Goal: Task Accomplishment & Management: Complete application form

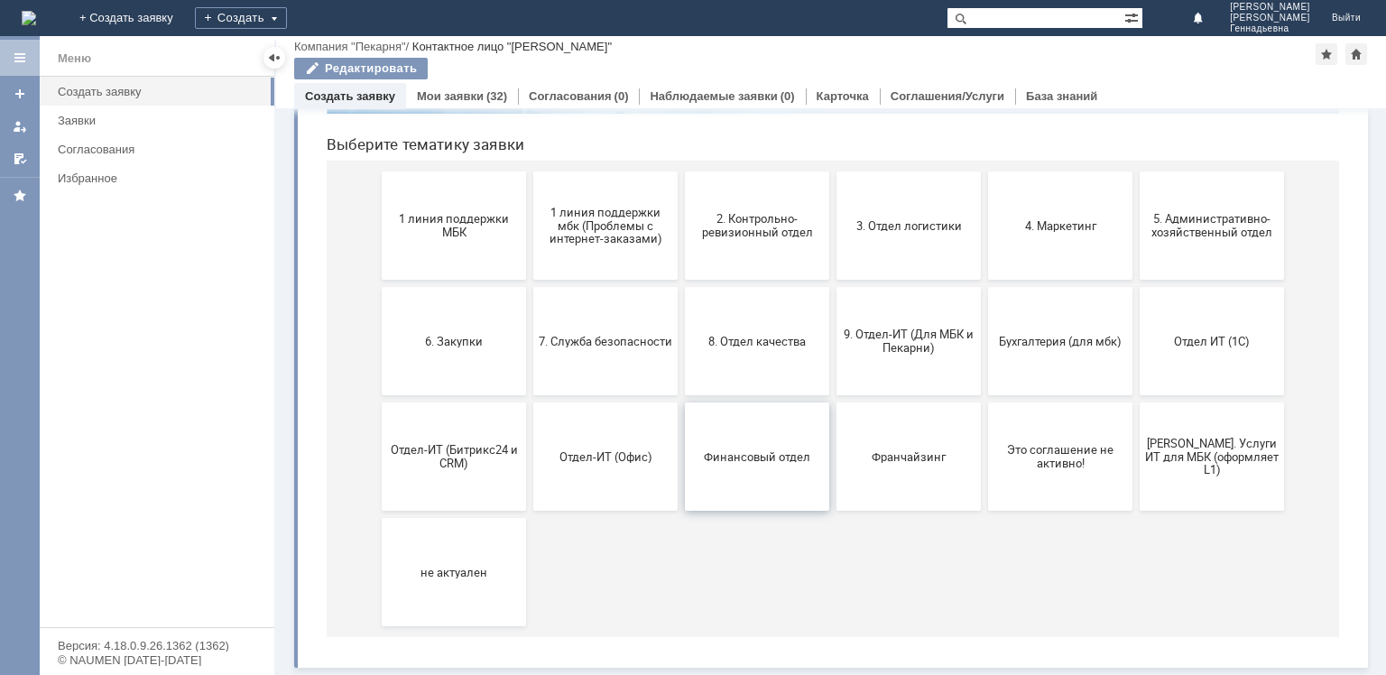
scroll to position [175, 0]
click at [922, 314] on button "9. Отдел-ИТ (Для МБК и Пекарни)" at bounding box center [908, 341] width 144 height 108
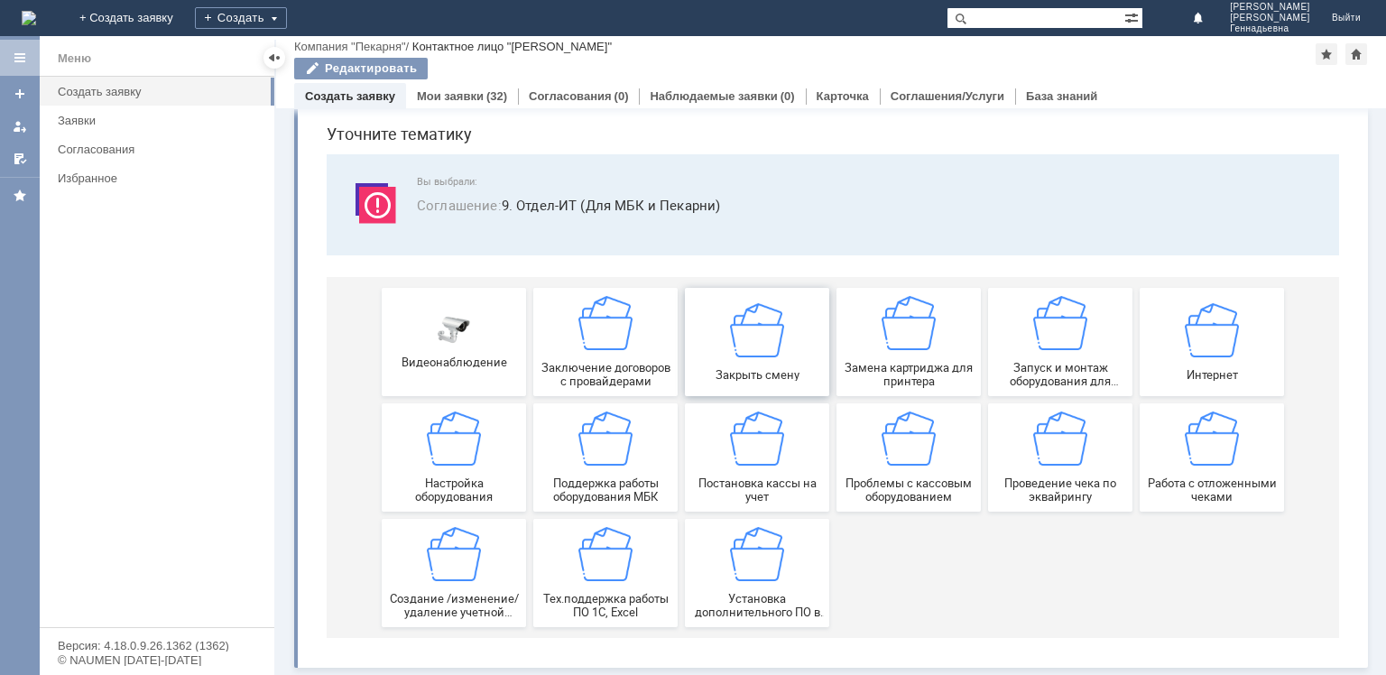
scroll to position [61, 0]
click at [482, 105] on div "Мои заявки (32)" at bounding box center [462, 96] width 112 height 26
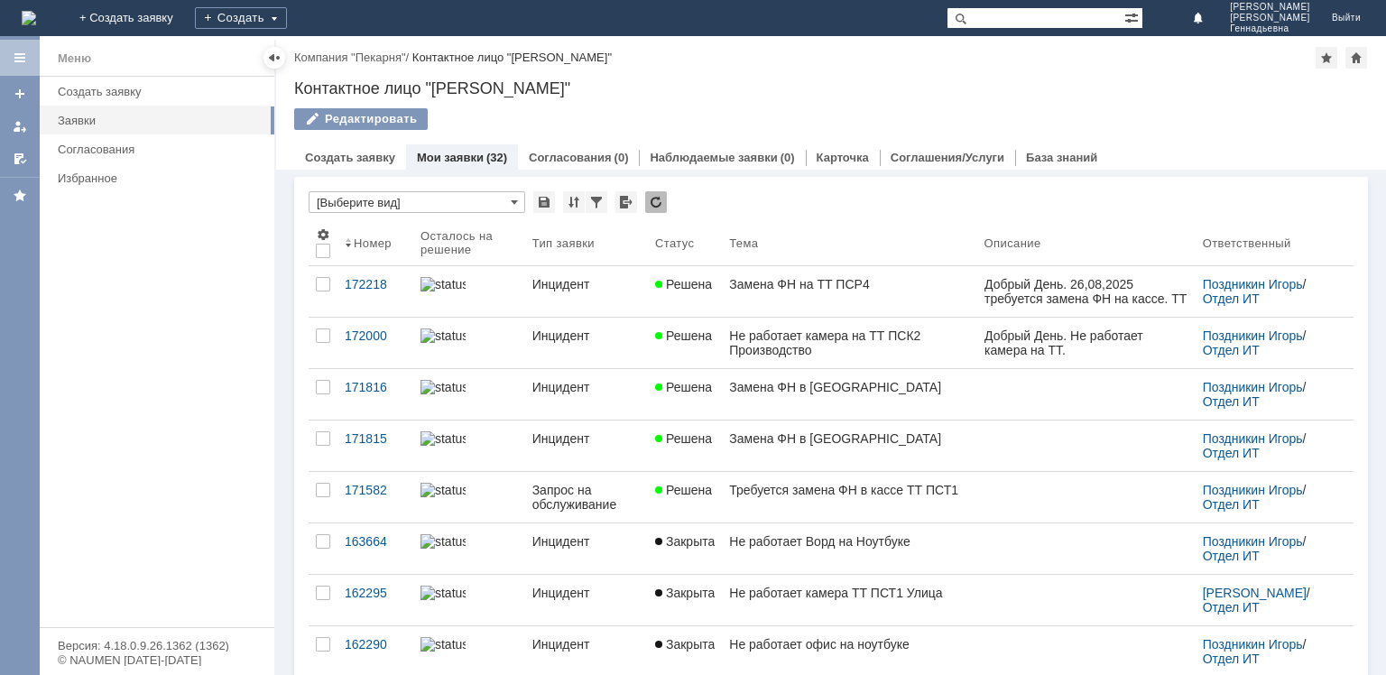
click at [793, 437] on div "Замена ФН в кассе" at bounding box center [849, 438] width 240 height 14
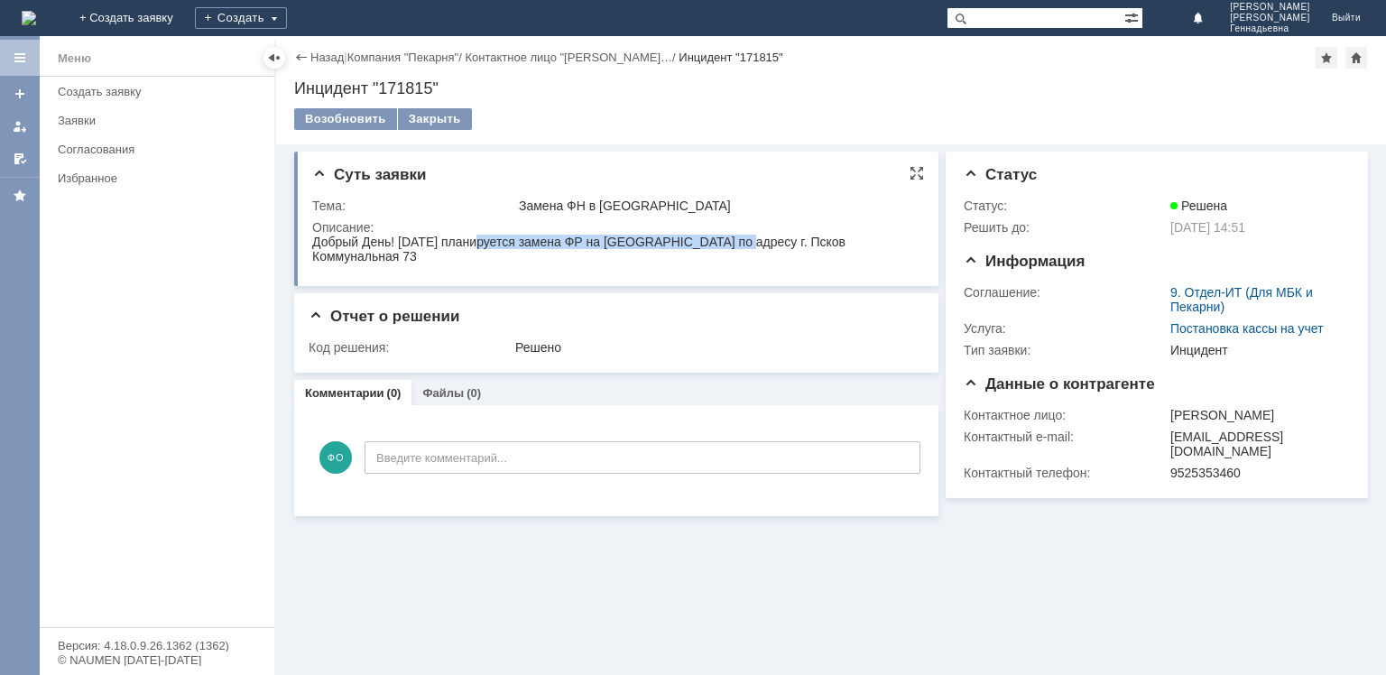
drag, startPoint x: 472, startPoint y: 238, endPoint x: 737, endPoint y: 241, distance: 265.3
click at [737, 241] on span "Добрый День! 19.08.2025 планируется замена ФР на пекарне по адресу г. Псков Ком…" at bounding box center [578, 249] width 533 height 29
copy span "ланируется замена ФР на пекарне по адресу"
click at [307, 49] on div "Назад | Компания "Пекарня" / Контактное лицо "Федорова Ольг… / Инцидент "171815"" at bounding box center [831, 58] width 1074 height 22
click at [313, 58] on link "Назад" at bounding box center [326, 58] width 33 height 14
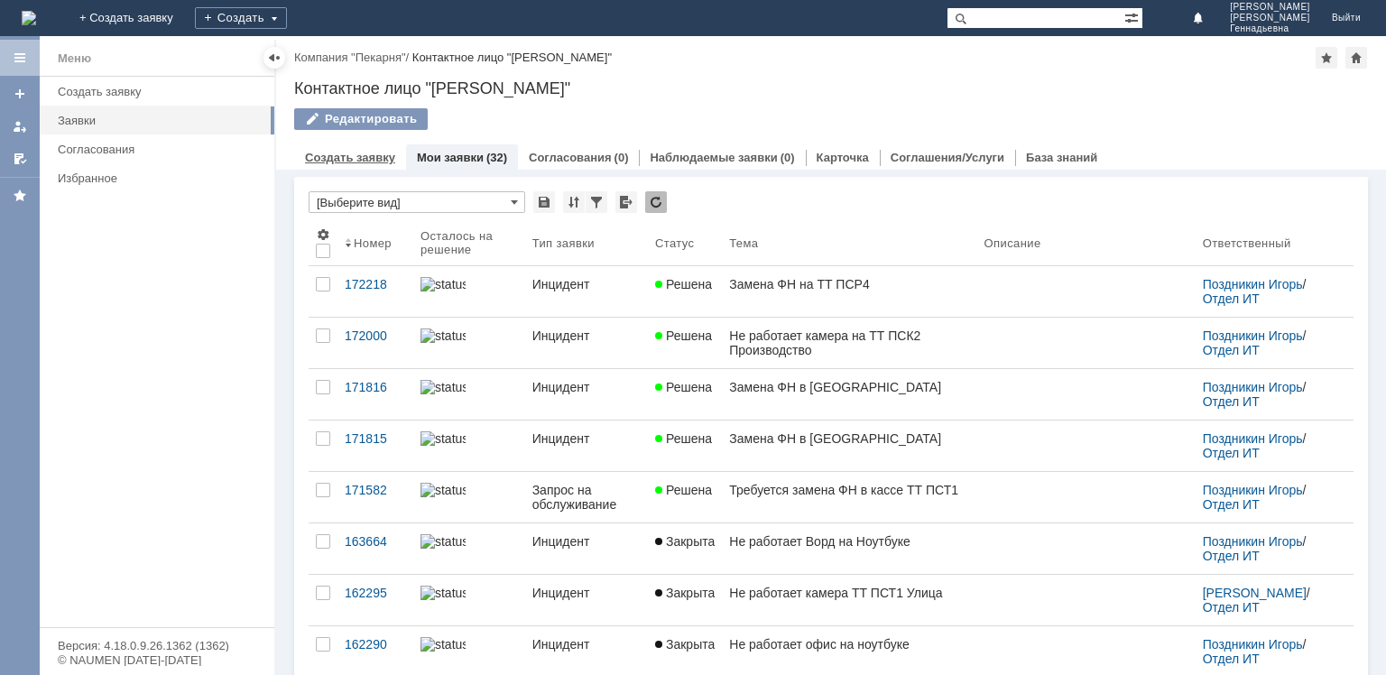
click at [350, 148] on div "Создать заявку" at bounding box center [350, 157] width 112 height 26
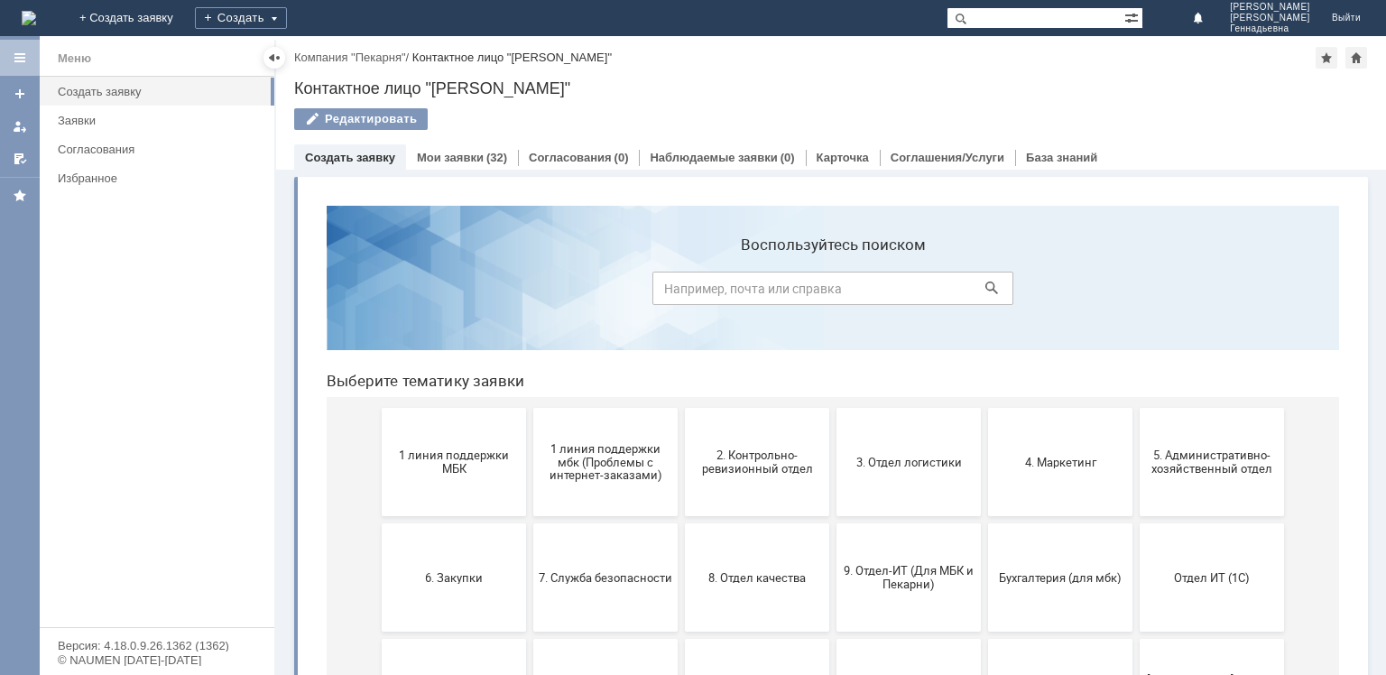
click at [913, 580] on span "9. Отдел-ИТ (Для МБК и Пекарни)" at bounding box center [909, 577] width 134 height 27
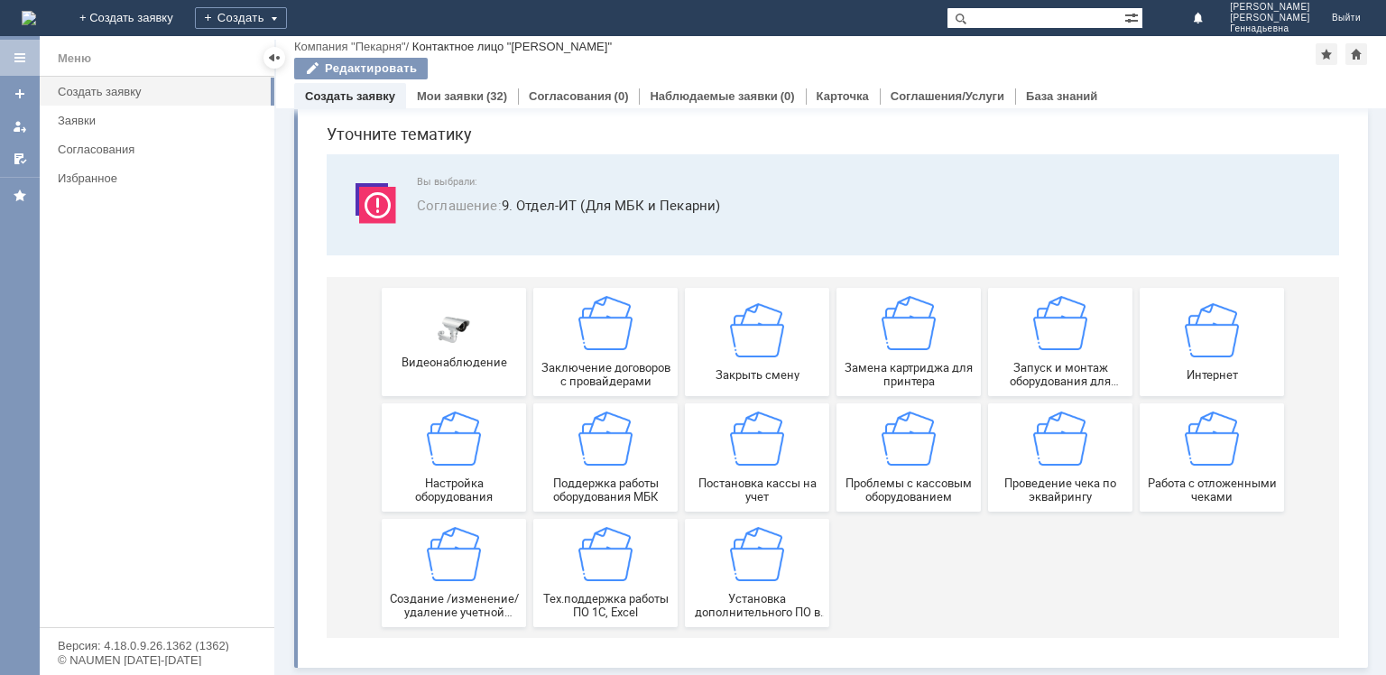
click at [810, 502] on span "Постановка кассы на учет" at bounding box center [757, 489] width 134 height 27
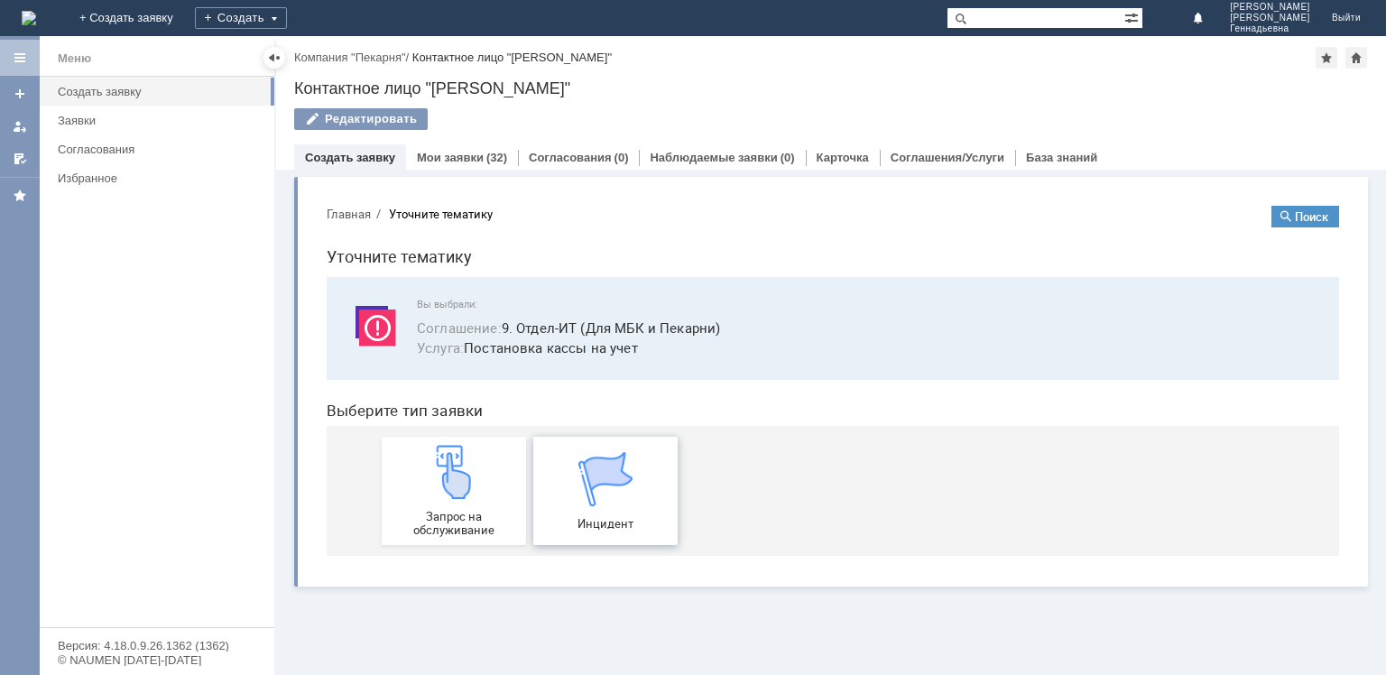
click at [651, 508] on div "Инцидент" at bounding box center [606, 491] width 134 height 79
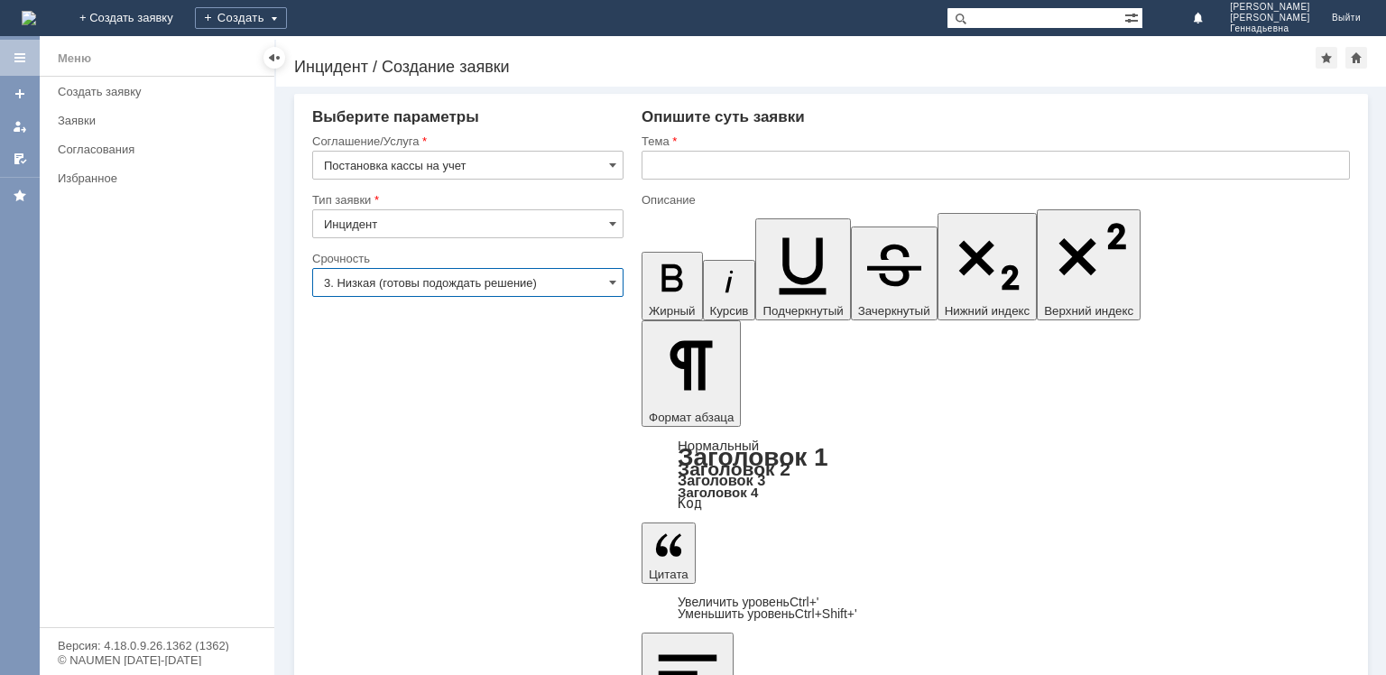
click at [601, 276] on input "3. Низкая (готовы подождать решение)" at bounding box center [467, 282] width 311 height 29
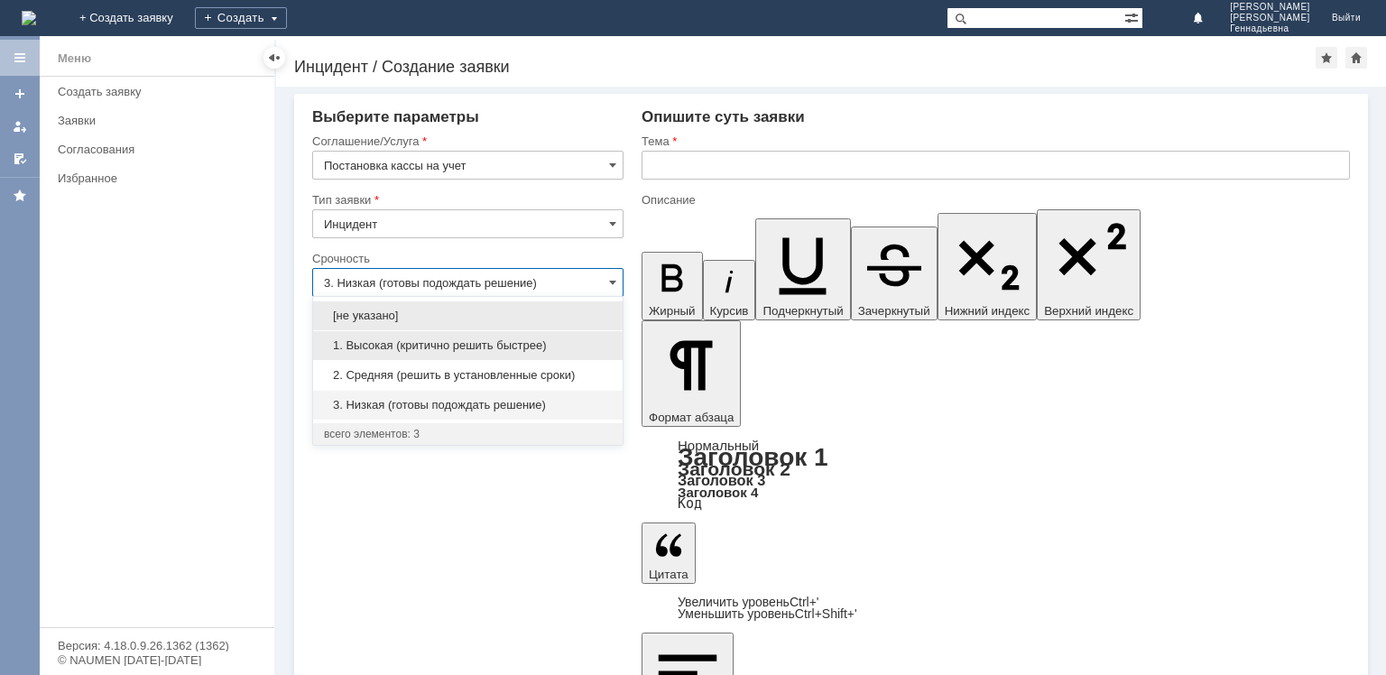
click at [567, 346] on span "1. Высокая (критично решить быстрее)" at bounding box center [468, 345] width 288 height 14
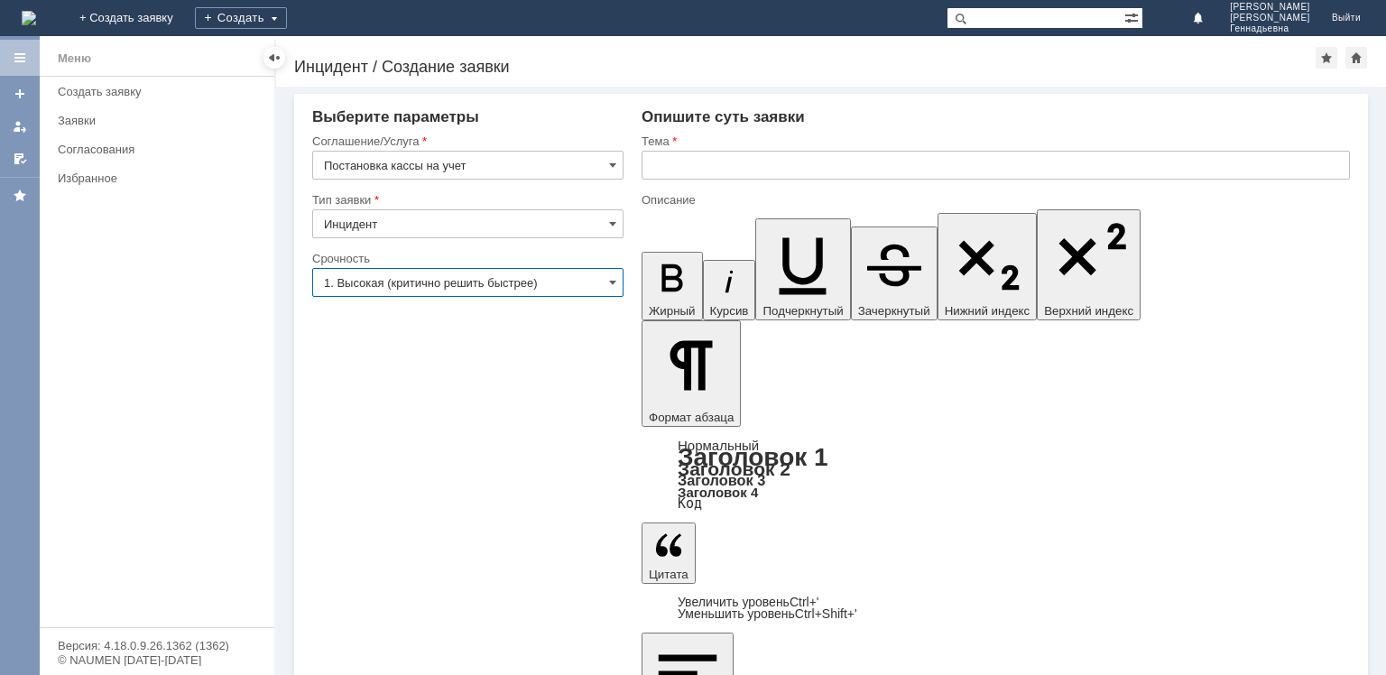
type input "1. Высокая (критично решить быстрее)"
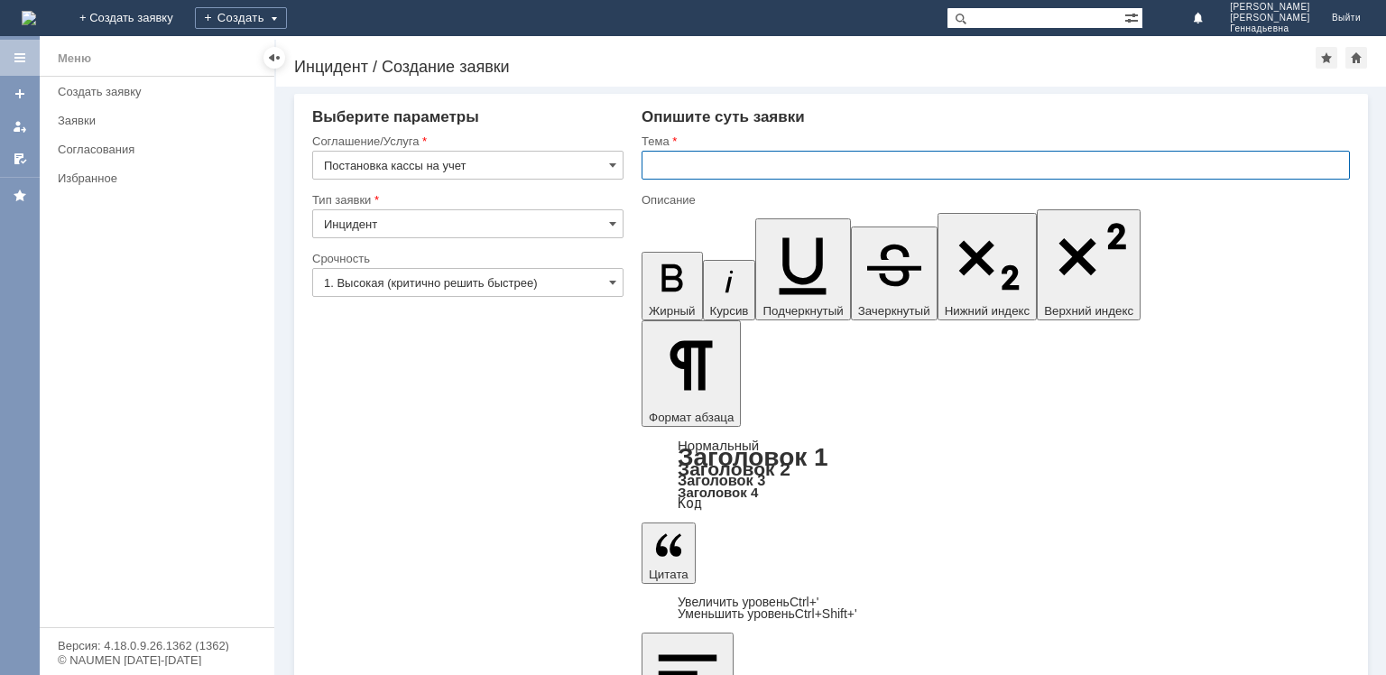
click at [913, 159] on input "text" at bounding box center [996, 165] width 708 height 29
type input "Замена ФН на ТТ ПСЮ7"
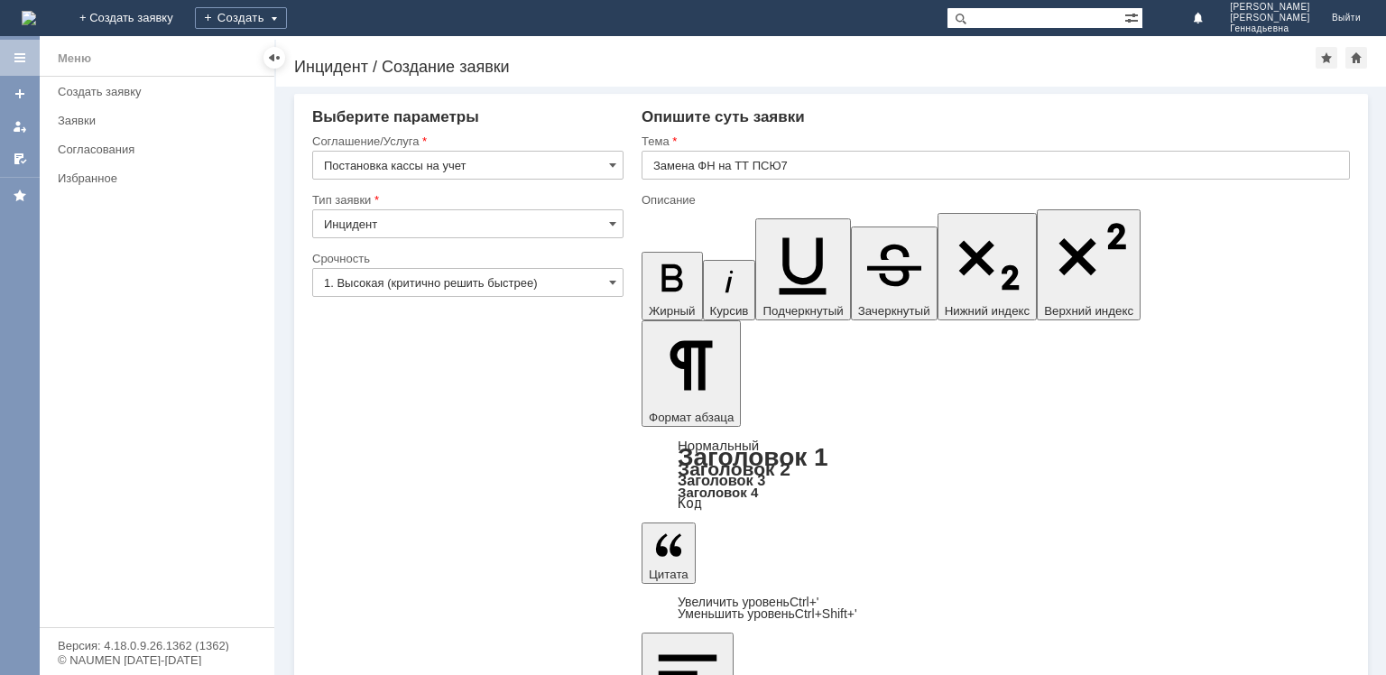
drag, startPoint x: 957, startPoint y: 4700, endPoint x: 892, endPoint y: 4700, distance: 65.0
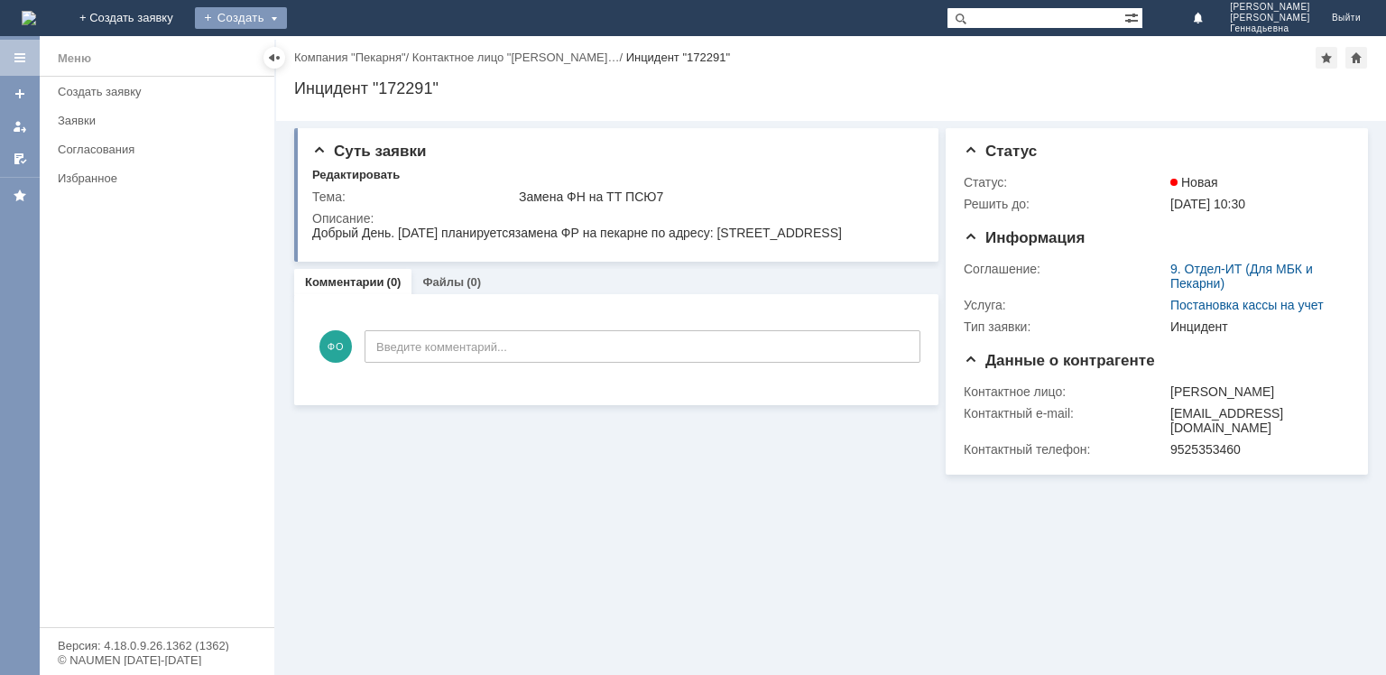
click at [287, 22] on div "Создать" at bounding box center [241, 18] width 92 height 22
click at [336, 57] on link "Заявка" at bounding box center [267, 54] width 137 height 22
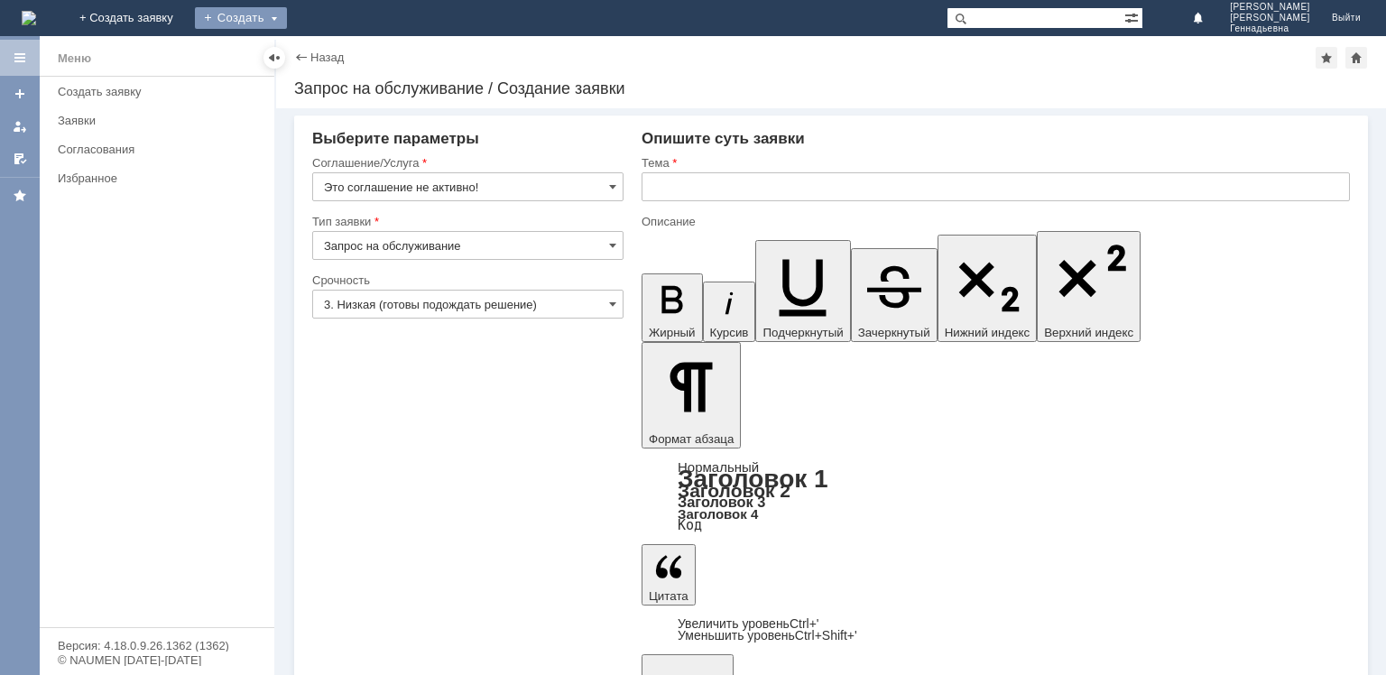
click at [287, 21] on div "Создать" at bounding box center [241, 18] width 92 height 22
click at [184, 17] on link "+ Создать заявку" at bounding box center [126, 18] width 115 height 36
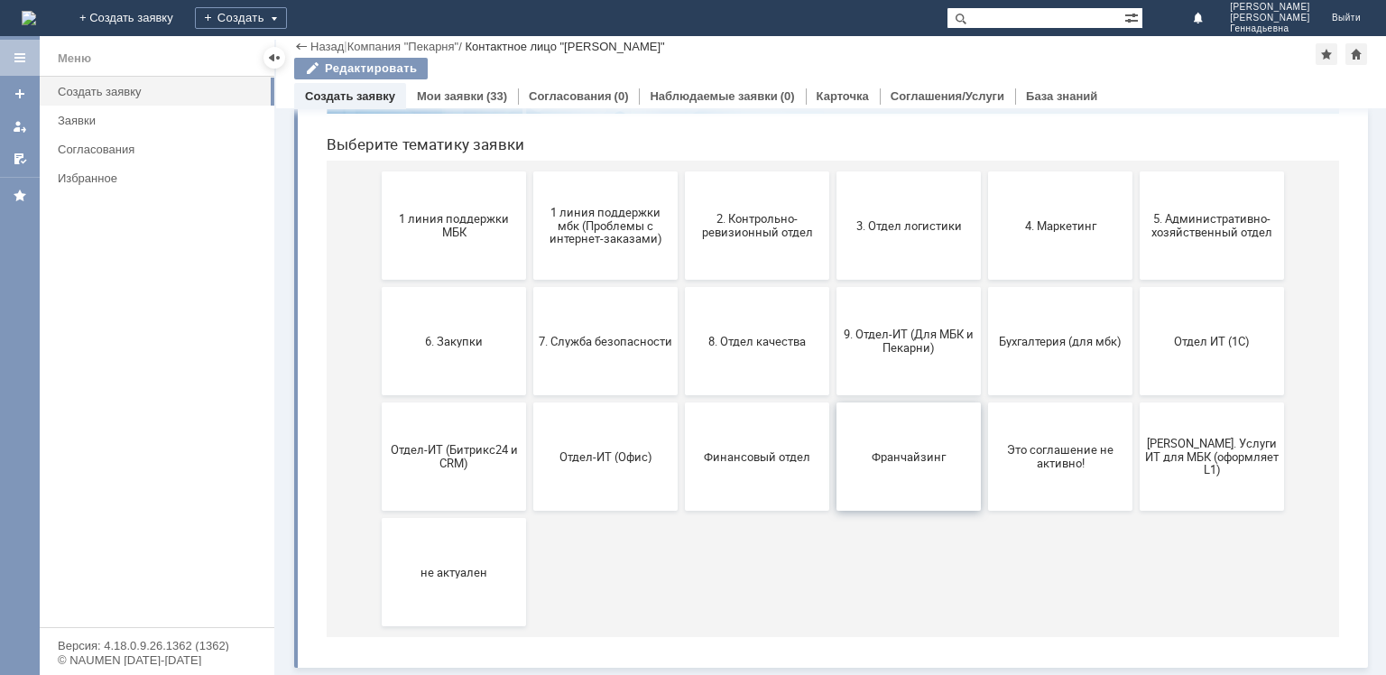
scroll to position [175, 0]
click at [947, 347] on span "9. Отдел-ИТ (Для МБК и Пекарни)" at bounding box center [909, 341] width 134 height 27
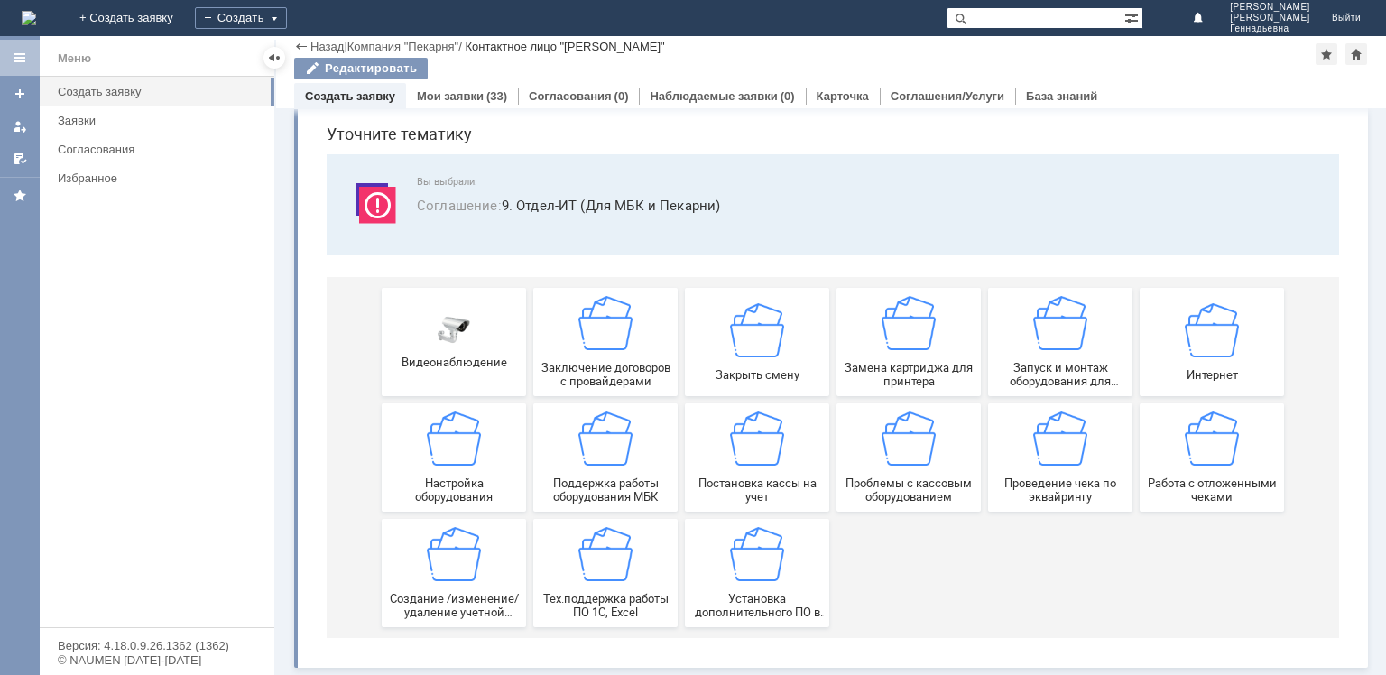
scroll to position [61, 0]
click at [787, 450] on div "Постановка кассы на учет" at bounding box center [757, 457] width 134 height 92
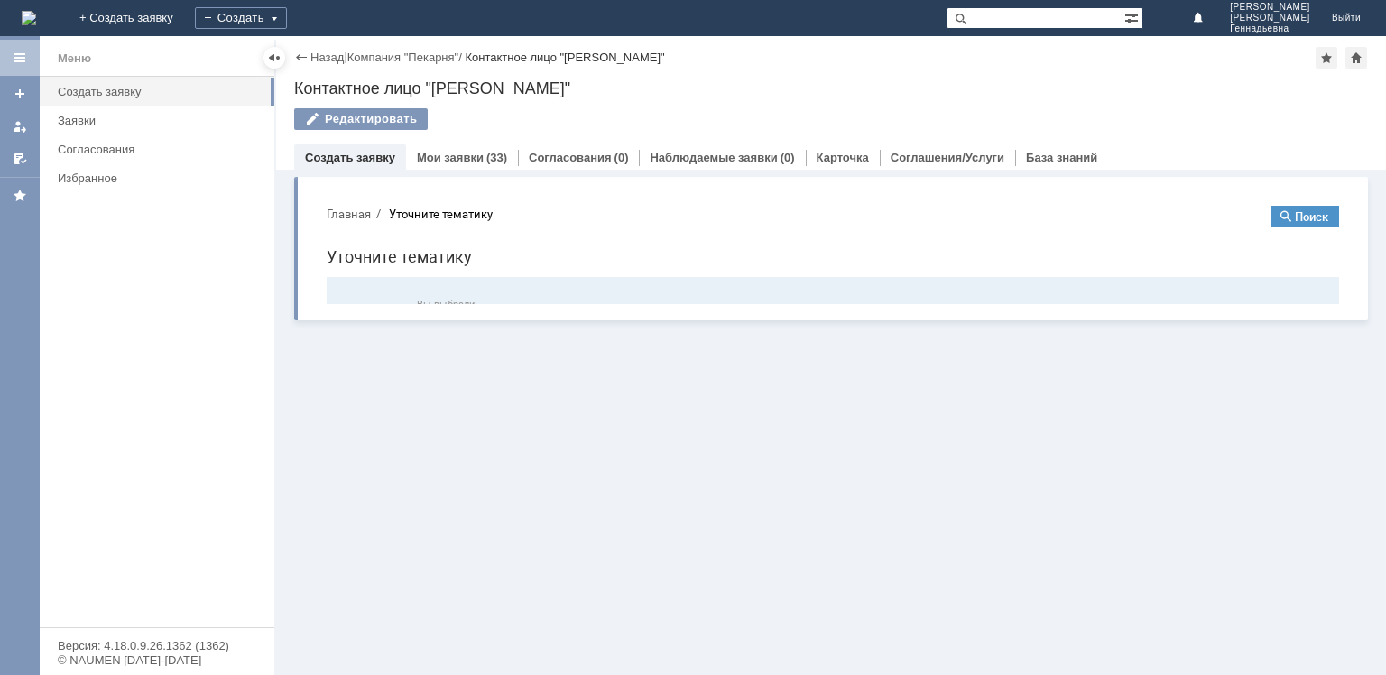
scroll to position [0, 0]
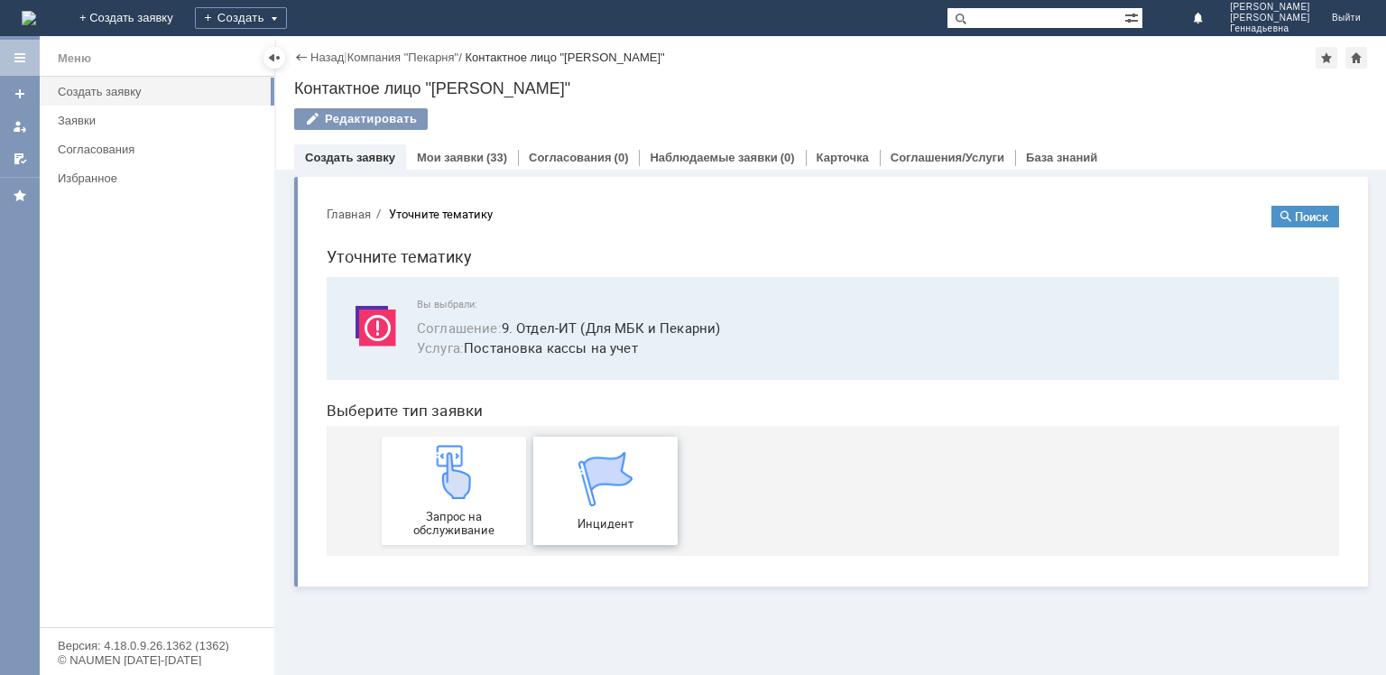
click at [581, 491] on img at bounding box center [605, 479] width 54 height 54
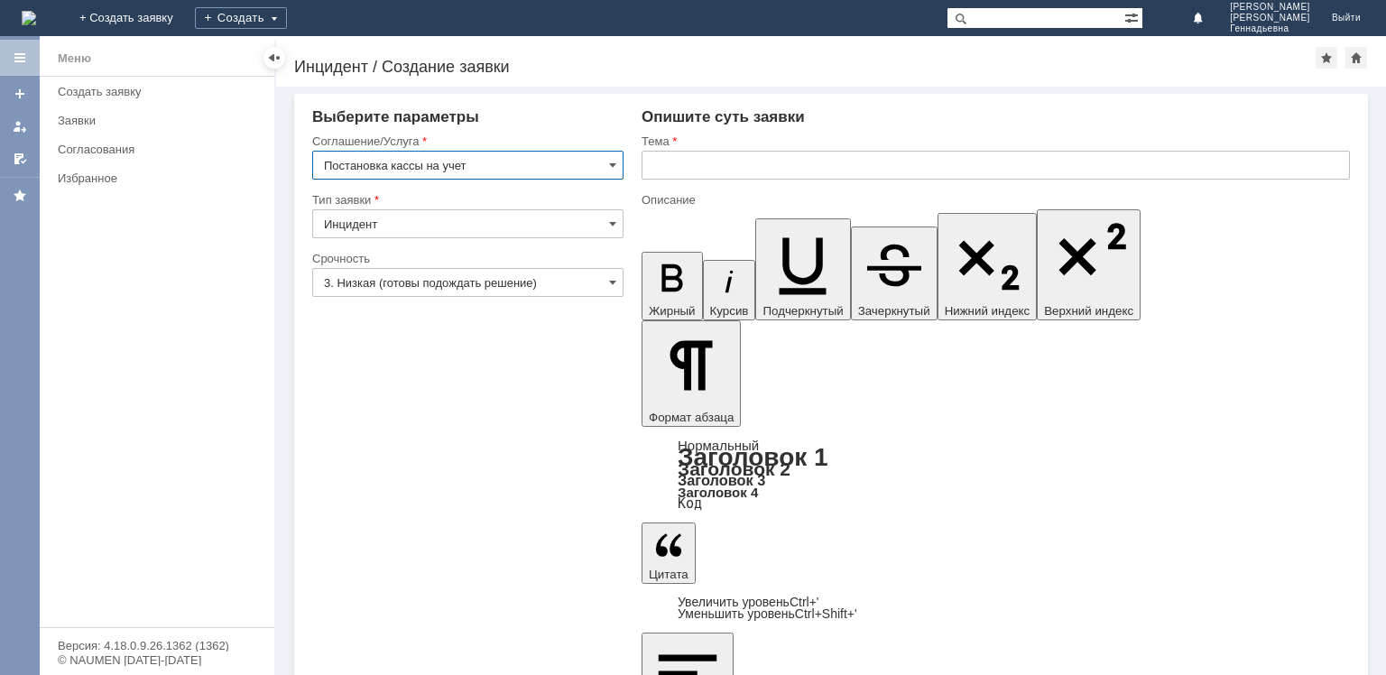
click at [580, 278] on input "3. Низкая (готовы подождать решение)" at bounding box center [467, 282] width 311 height 29
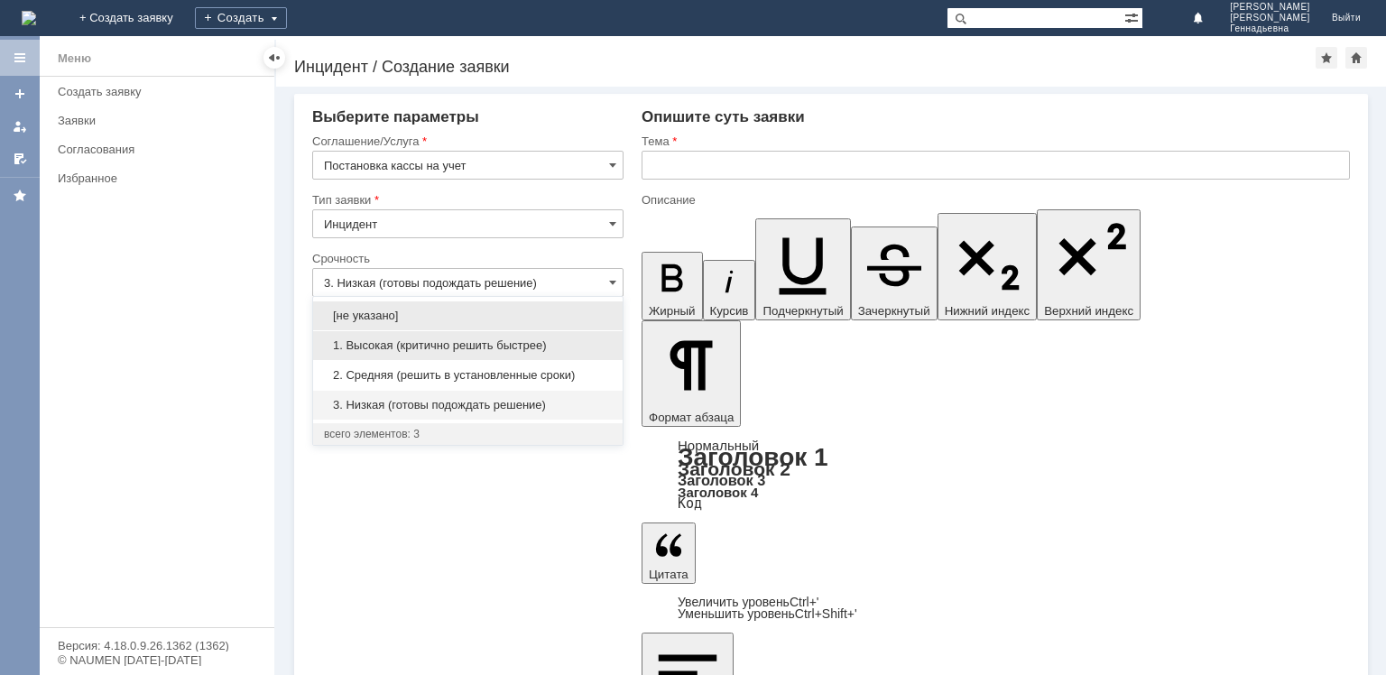
click at [580, 338] on span "1. Высокая (критично решить быстрее)" at bounding box center [468, 345] width 288 height 14
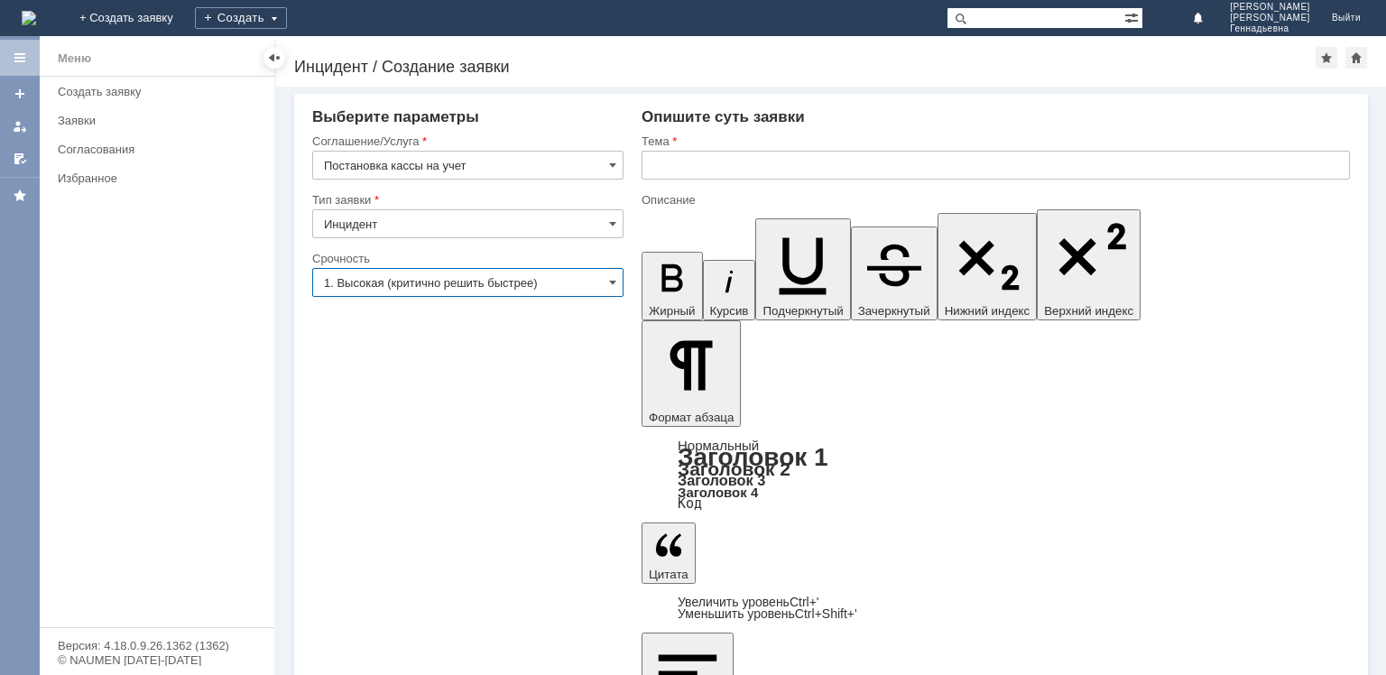
type input "1. Высокая (критично решить быстрее)"
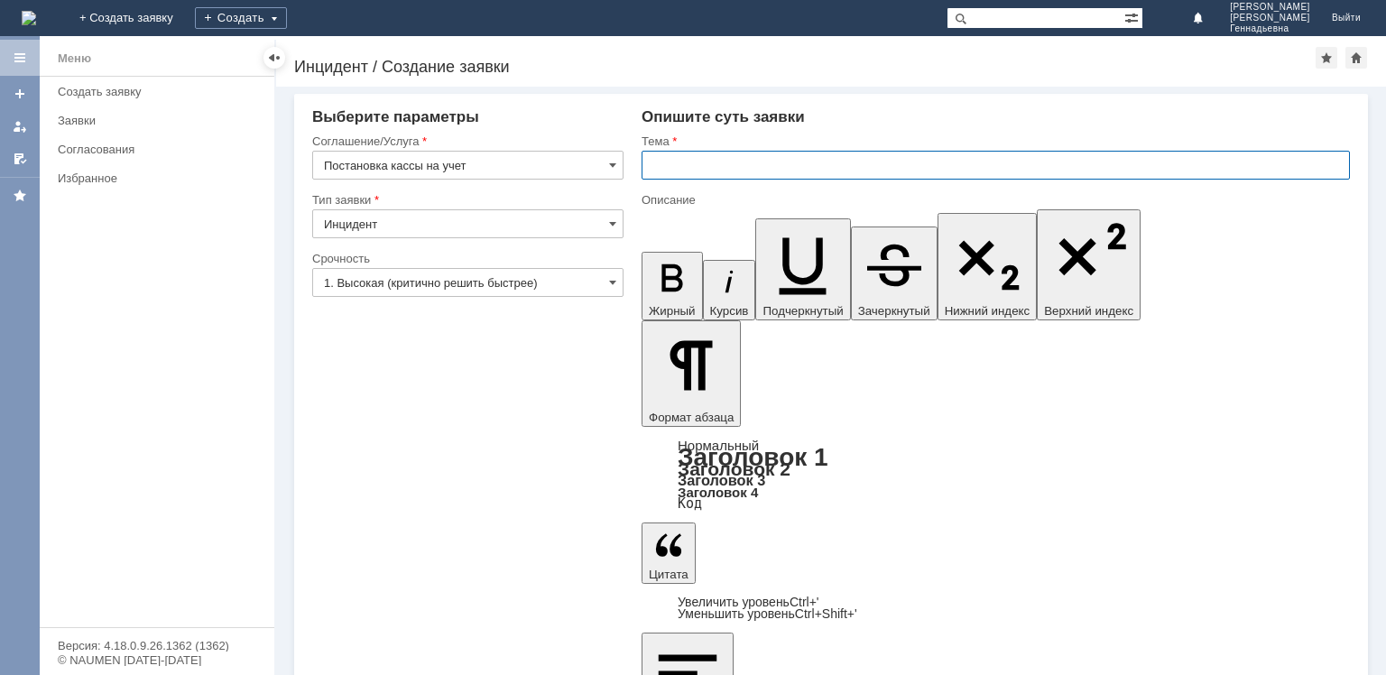
click at [755, 160] on input "text" at bounding box center [996, 165] width 708 height 29
type input "Замена ФН на ТТ ПСЯ6"
